Goal: Task Accomplishment & Management: Complete application form

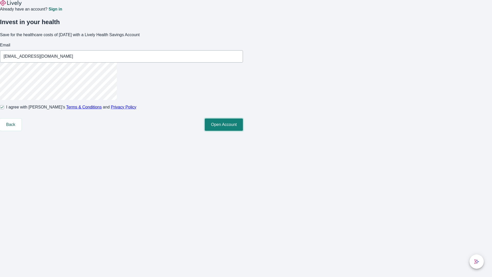
click at [243, 131] on button "Open Account" at bounding box center [224, 124] width 38 height 12
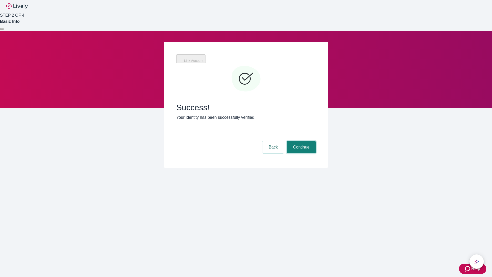
click at [301, 141] on button "Continue" at bounding box center [301, 147] width 29 height 12
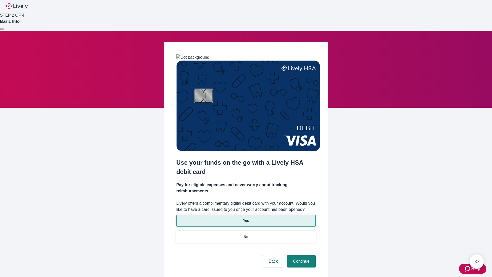
click at [246, 218] on p "Yes" at bounding box center [246, 220] width 6 height 5
click at [301, 255] on button "Continue" at bounding box center [301, 261] width 29 height 12
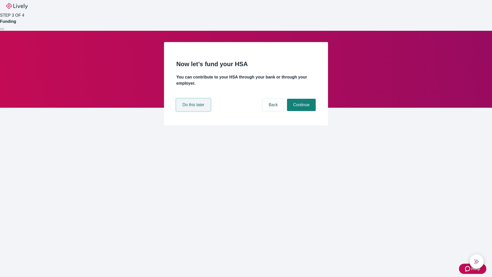
click at [194, 111] on button "Do this later" at bounding box center [193, 105] width 34 height 12
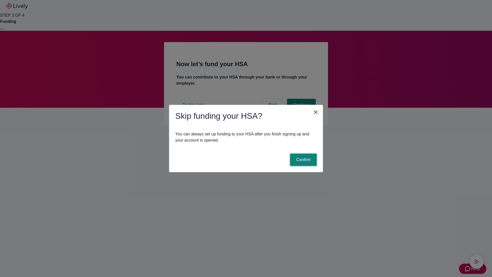
click at [303, 160] on button "Confirm" at bounding box center [303, 160] width 27 height 12
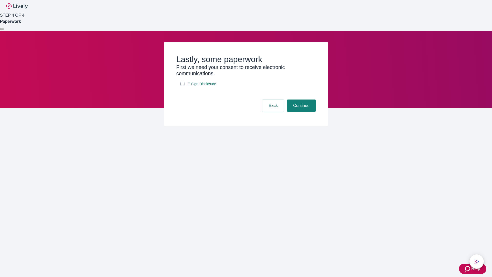
click at [183, 86] on input "E-Sign Disclosure" at bounding box center [183, 84] width 4 height 4
checkbox input "true"
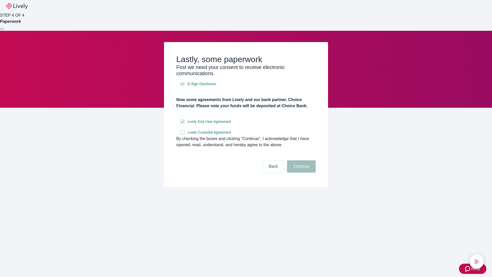
click at [183, 134] on input "Lively Custodial Agreement" at bounding box center [183, 132] width 4 height 4
checkbox input "true"
click at [301, 173] on button "Continue" at bounding box center [301, 166] width 29 height 12
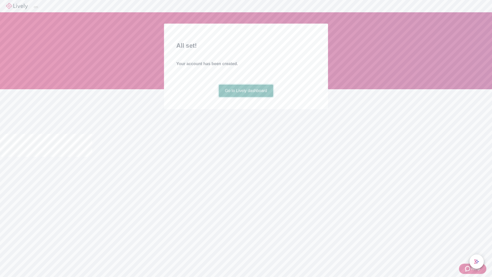
click at [246, 97] on link "Go to Lively dashboard" at bounding box center [246, 91] width 55 height 12
